Goal: Task Accomplishment & Management: Manage account settings

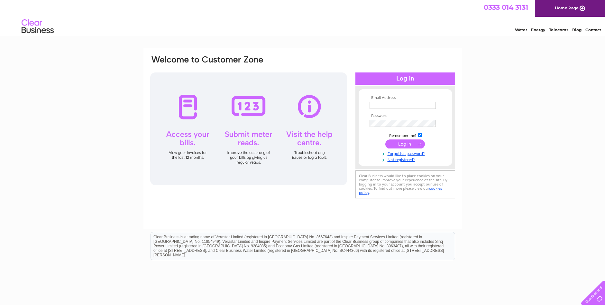
type input "[PERSON_NAME][EMAIL_ADDRESS][DOMAIN_NAME]"
click at [408, 142] on input "submit" at bounding box center [405, 143] width 40 height 9
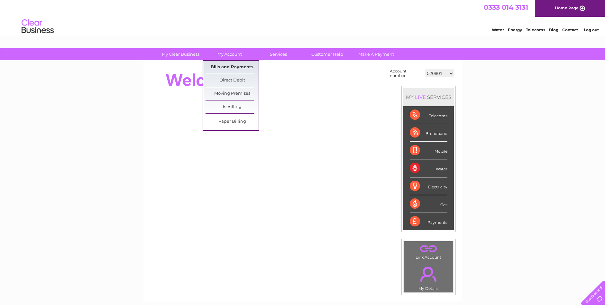
click at [229, 66] on link "Bills and Payments" at bounding box center [231, 67] width 53 height 13
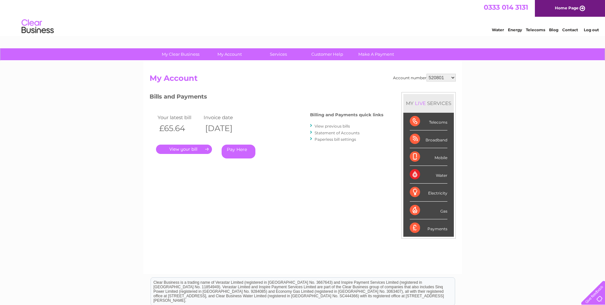
click at [184, 148] on link "." at bounding box center [184, 148] width 56 height 9
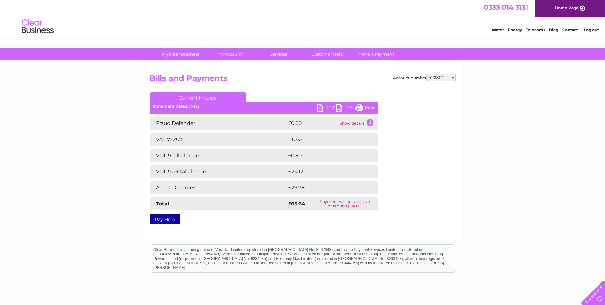
click at [322, 107] on link "PDF" at bounding box center [326, 108] width 19 height 9
click at [451, 77] on select "520801 533328 30308102" at bounding box center [440, 78] width 29 height 8
select select "533328"
click at [426, 74] on select "520801 533328 30308102" at bounding box center [440, 78] width 29 height 8
click at [325, 108] on link "PDF" at bounding box center [326, 108] width 19 height 9
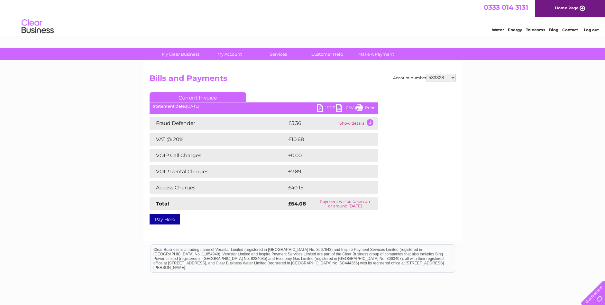
click at [453, 76] on select "520801 533328 30308102" at bounding box center [440, 78] width 29 height 8
select select "30308102"
click at [426, 74] on select "520801 533328 30308102" at bounding box center [440, 78] width 29 height 8
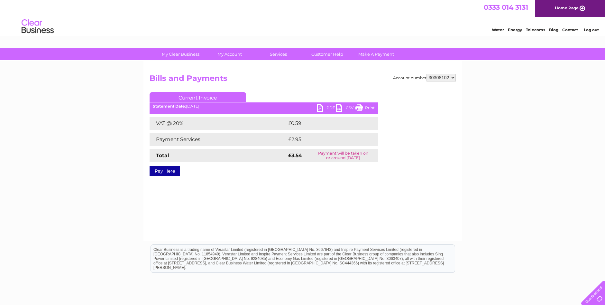
click at [329, 108] on link "PDF" at bounding box center [326, 108] width 19 height 9
